Goal: Task Accomplishment & Management: Use online tool/utility

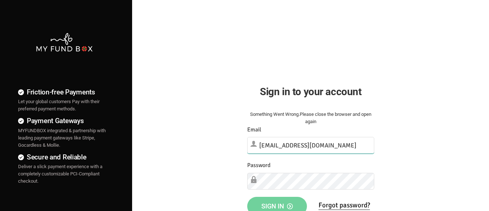
type input "[EMAIL_ADDRESS][DOMAIN_NAME]"
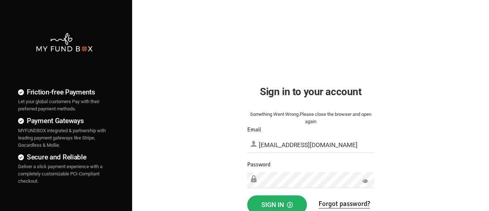
click at [277, 203] on span "Sign in" at bounding box center [278, 204] width 32 height 8
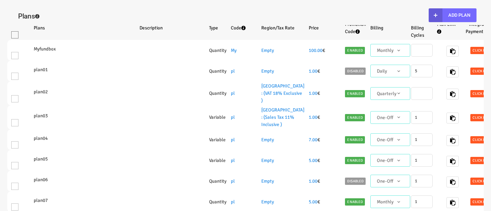
select select "100"
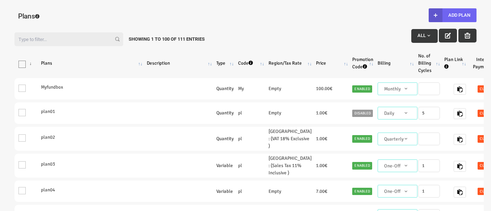
click at [452, 15] on button "Add Plan" at bounding box center [453, 15] width 48 height 14
type input "100"
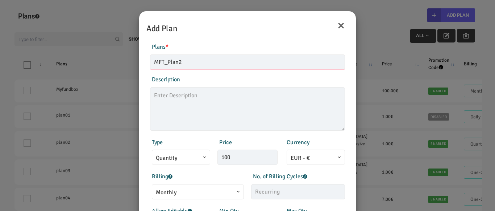
type input "MFT_Plan2"
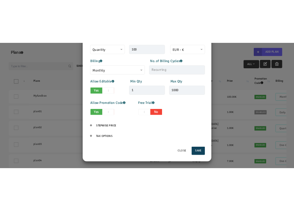
scroll to position [109, 0]
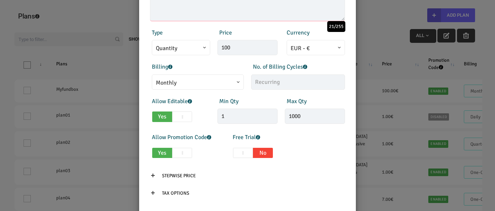
type textarea "MFT_Plan2_description"
click at [235, 50] on input "100" at bounding box center [247, 47] width 60 height 15
